Goal: Task Accomplishment & Management: Use online tool/utility

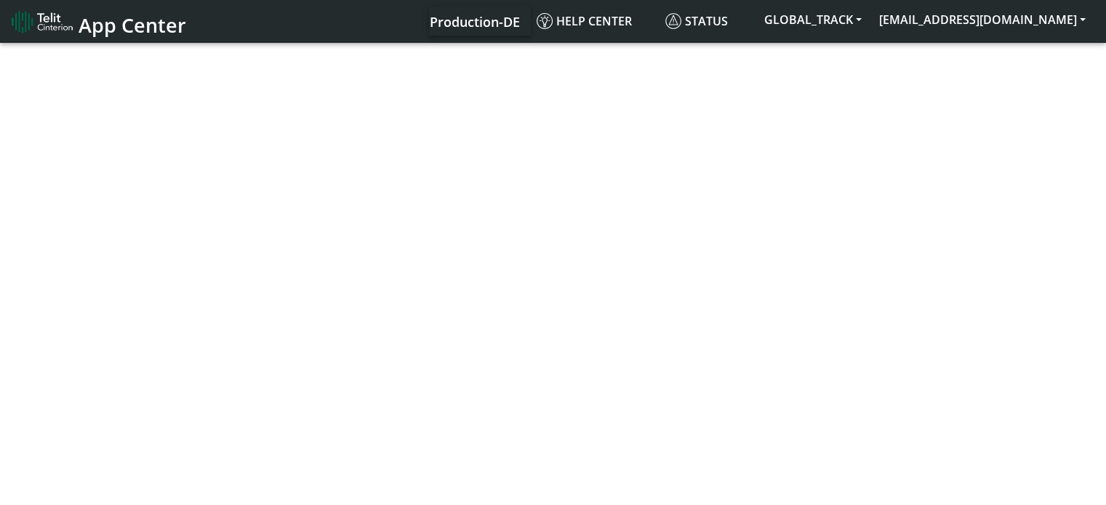
select select "1: 1"
select select "2: 6"
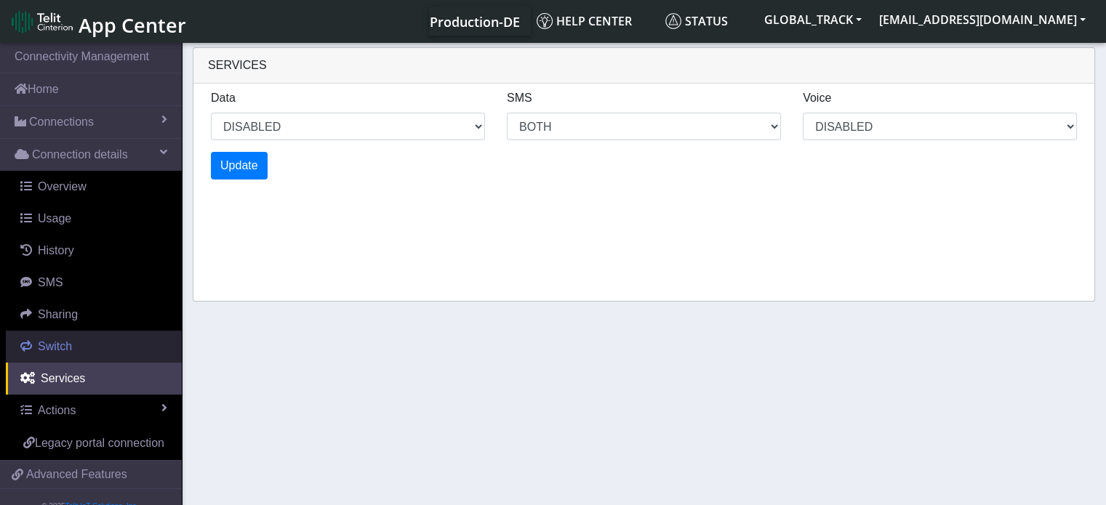
click at [71, 348] on link "Switch" at bounding box center [94, 347] width 176 height 32
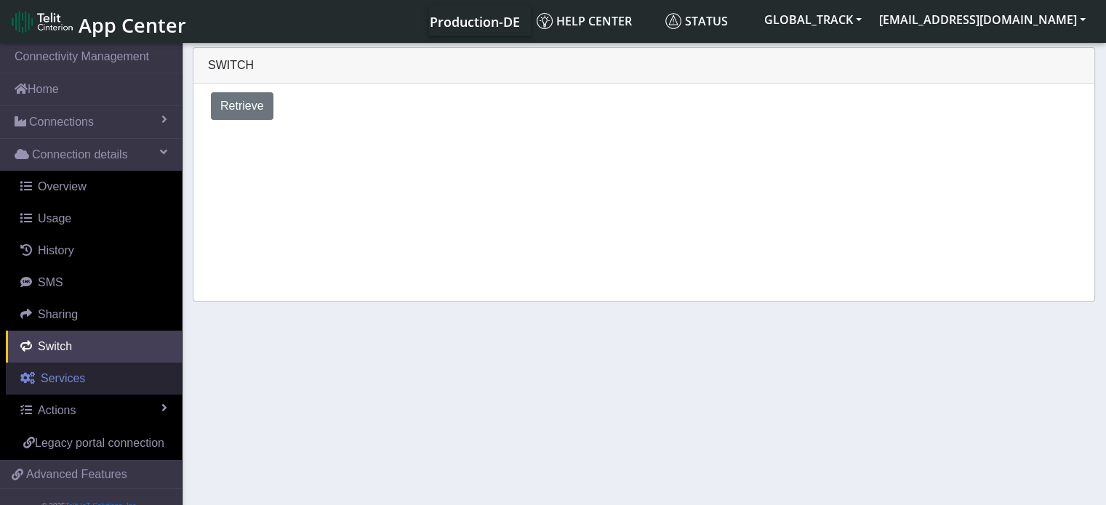
click at [89, 375] on link "Services" at bounding box center [94, 379] width 176 height 32
select select "1: 1"
select select "2: 6"
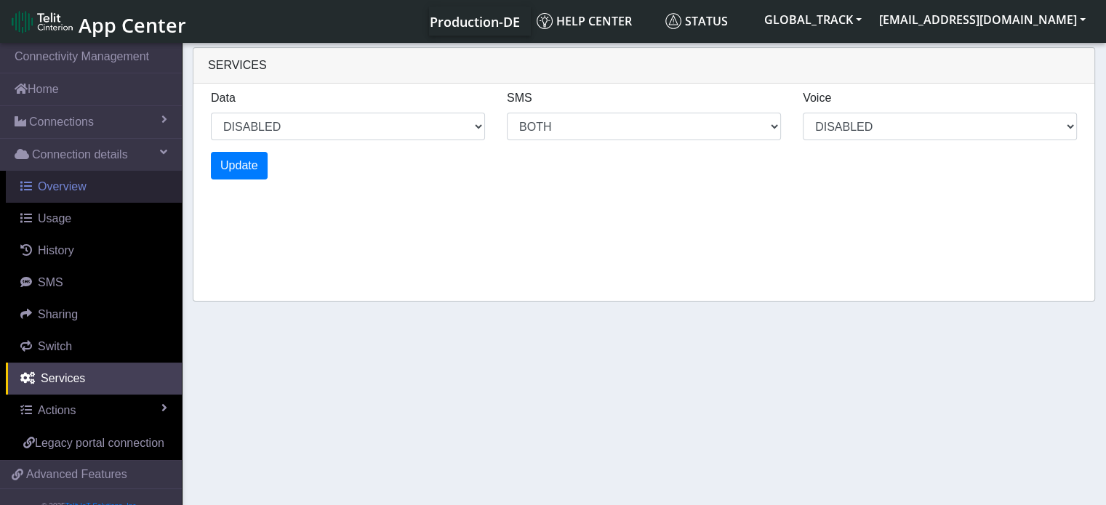
click at [77, 194] on link "Overview" at bounding box center [94, 187] width 176 height 32
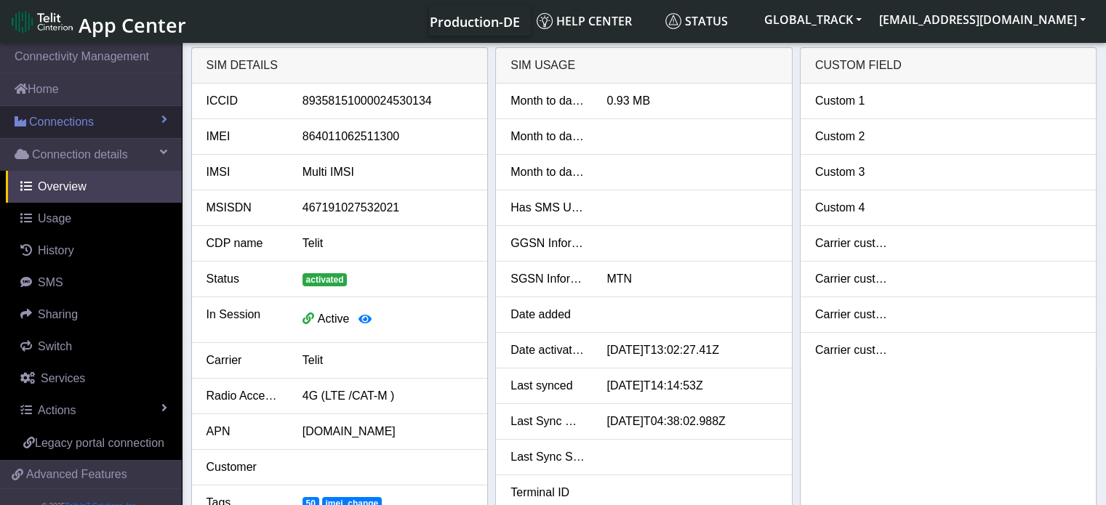
click at [110, 127] on link "Connections" at bounding box center [91, 122] width 182 height 32
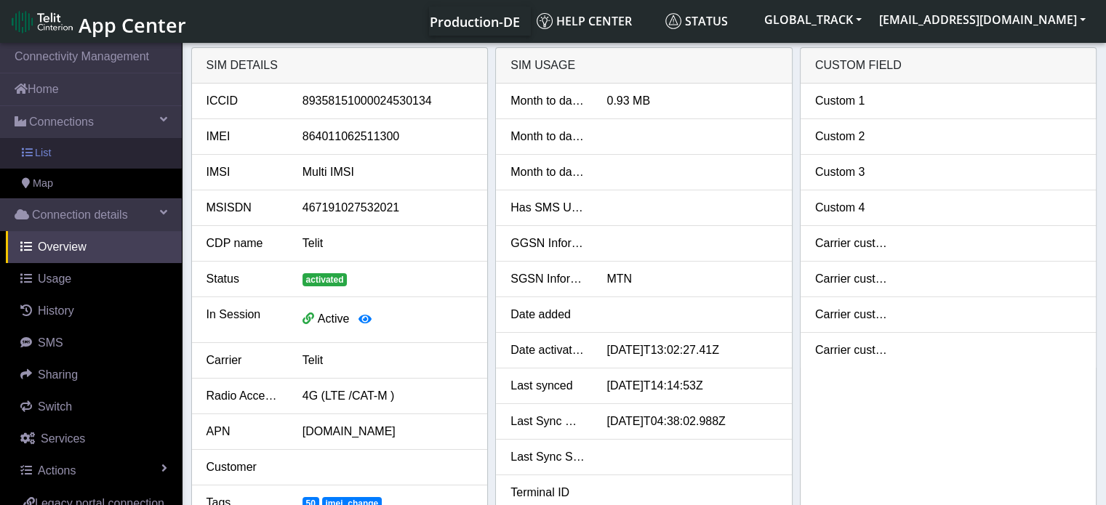
click at [111, 159] on link "List" at bounding box center [91, 153] width 182 height 31
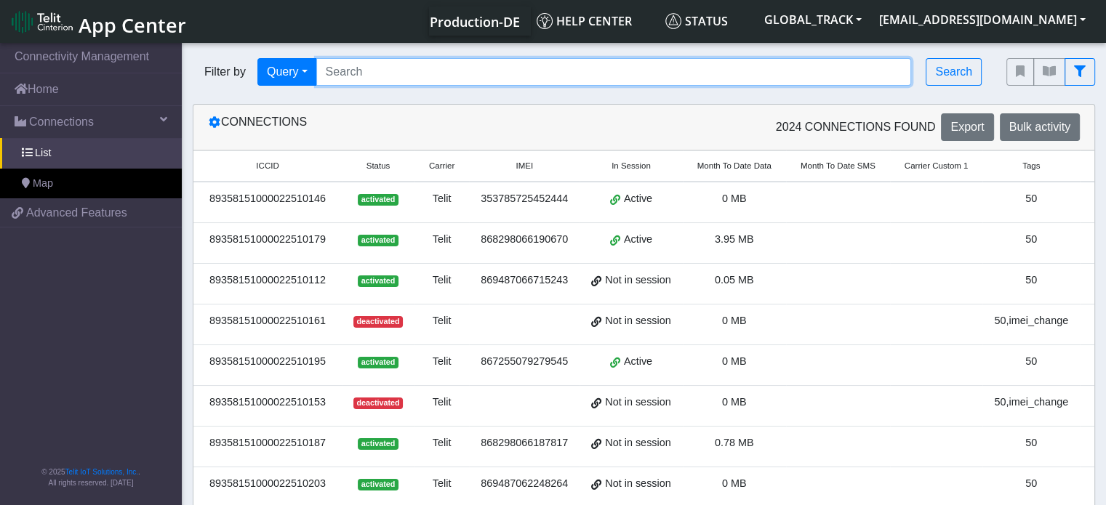
click at [376, 78] on input "Search..." at bounding box center [613, 72] width 595 height 28
paste input "867255079281988"
type input "867255079281988"
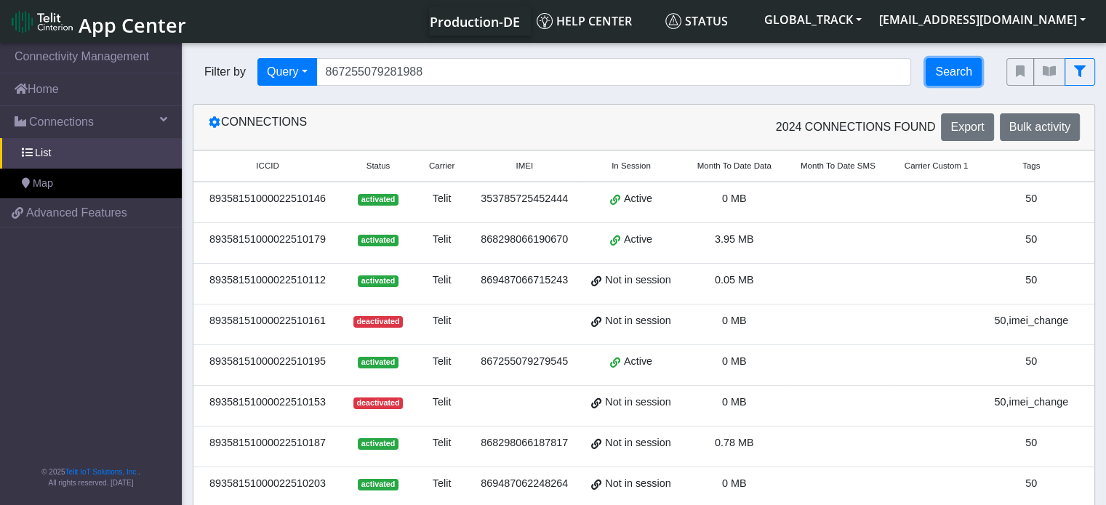
click at [945, 66] on button "Search" at bounding box center [954, 72] width 56 height 28
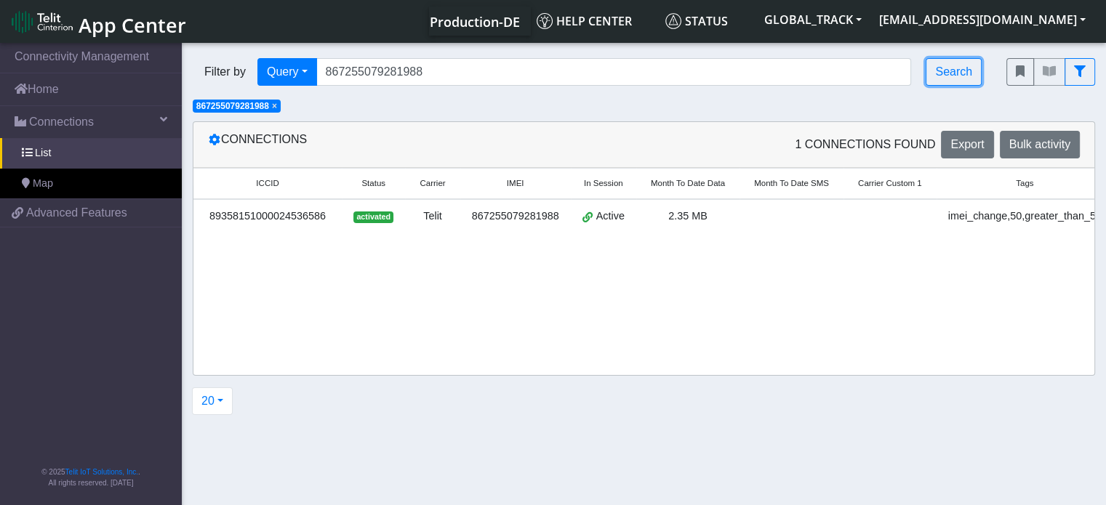
scroll to position [0, 104]
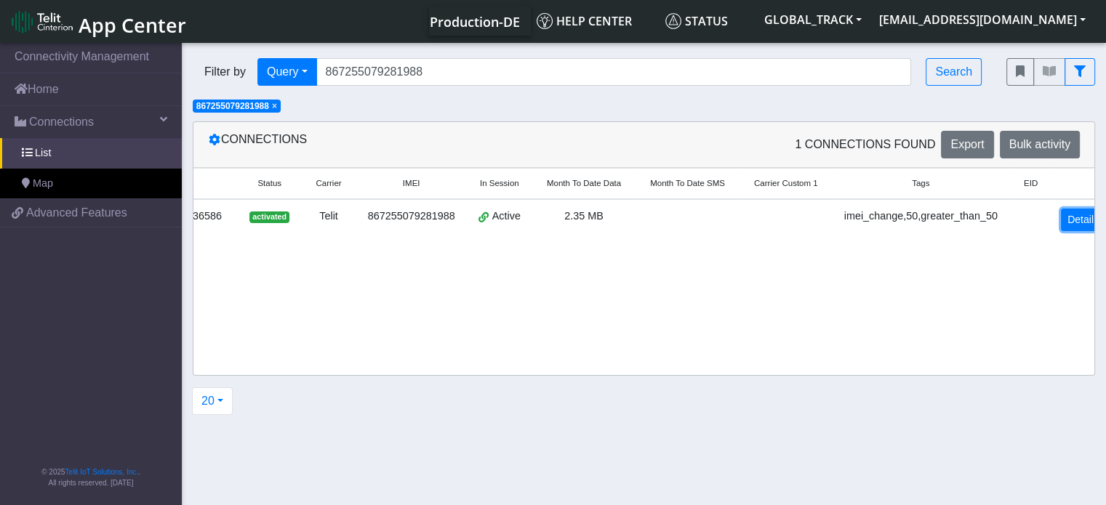
click at [1076, 215] on link "Detail" at bounding box center [1080, 220] width 39 height 23
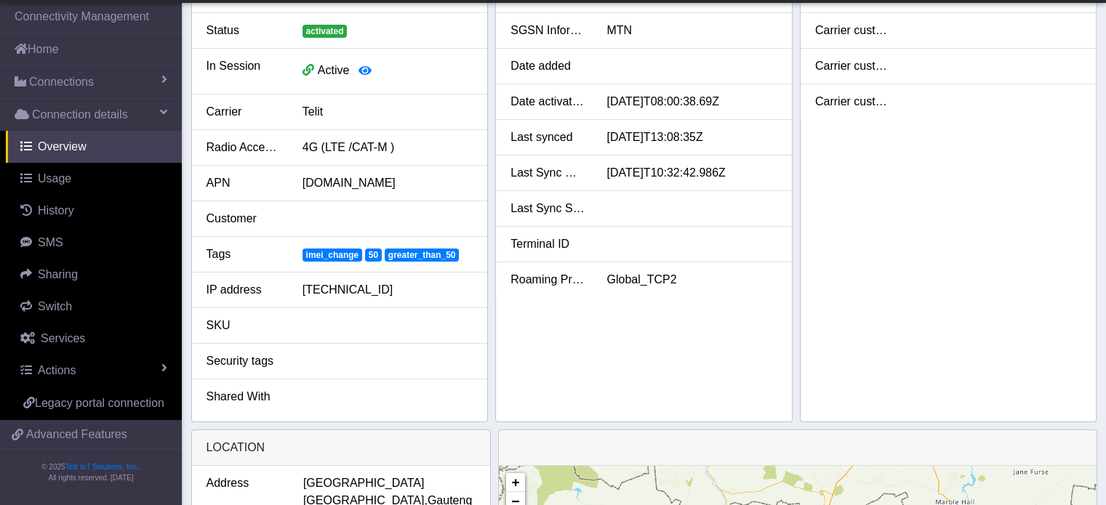
scroll to position [218, 0]
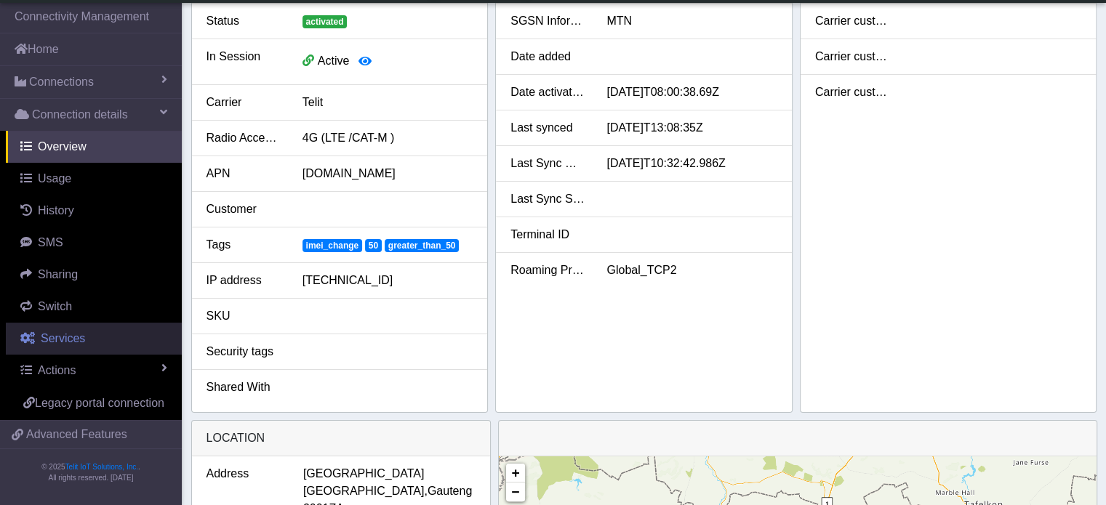
click at [110, 339] on link "Services" at bounding box center [94, 339] width 176 height 32
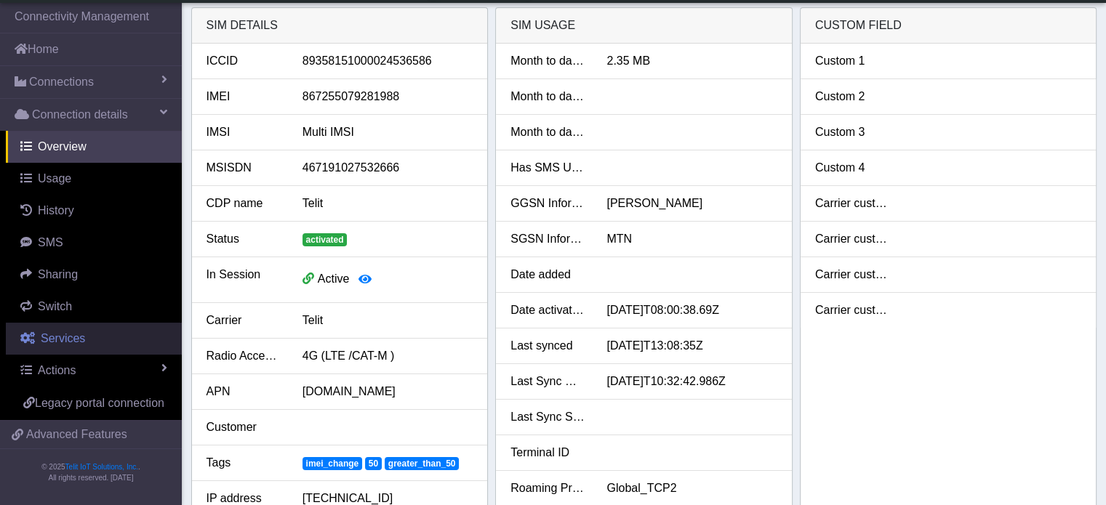
select select "2: 6"
